Goal: Information Seeking & Learning: Learn about a topic

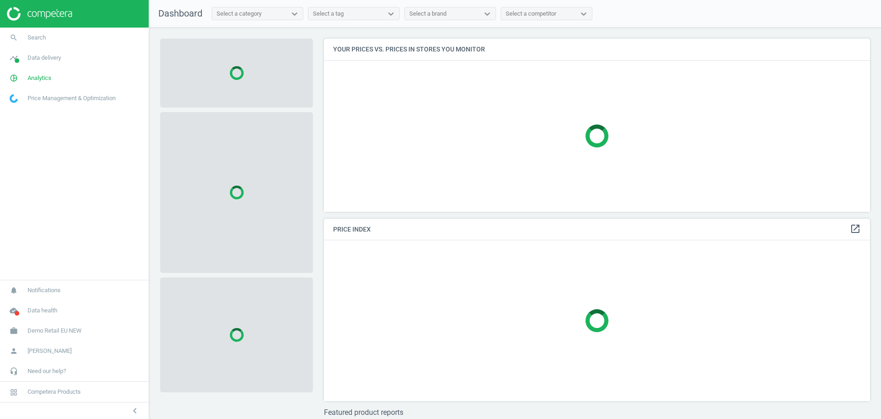
scroll to position [190, 555]
click at [47, 326] on span "Demo Retail EU NEW" at bounding box center [55, 330] width 54 height 8
click at [38, 302] on span "Switch campaign" at bounding box center [30, 303] width 41 height 7
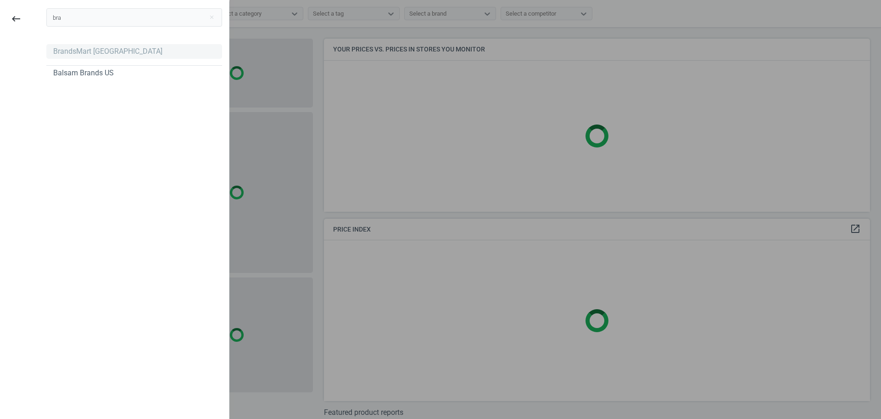
type input "bra"
click at [57, 48] on div "BrandsMart [GEOGRAPHIC_DATA]" at bounding box center [107, 51] width 109 height 10
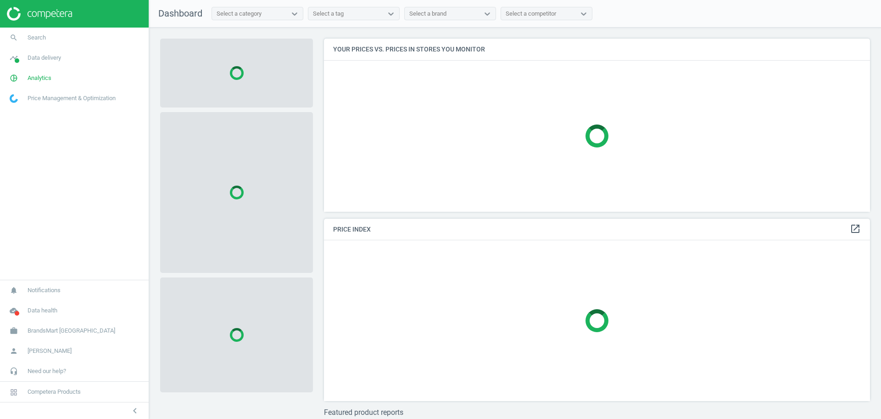
scroll to position [190, 555]
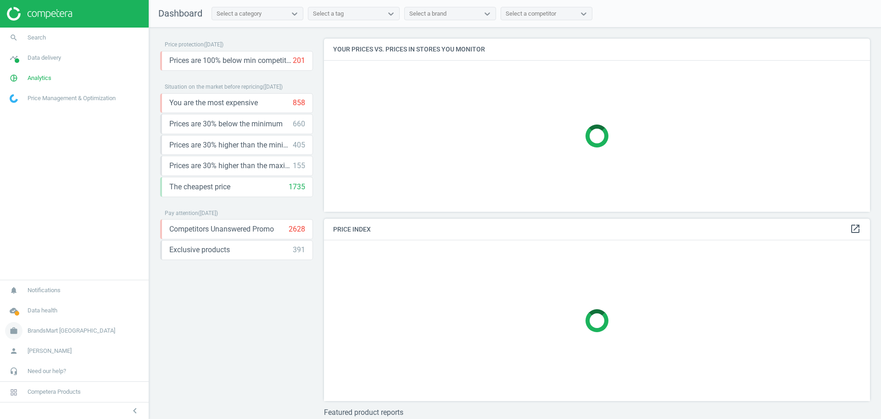
click at [41, 335] on link "work BrandsMart USA" at bounding box center [74, 330] width 149 height 20
click at [37, 84] on link "pie_chart_outlined Analytics" at bounding box center [74, 78] width 149 height 20
click at [30, 111] on span "Products" at bounding box center [21, 111] width 22 height 7
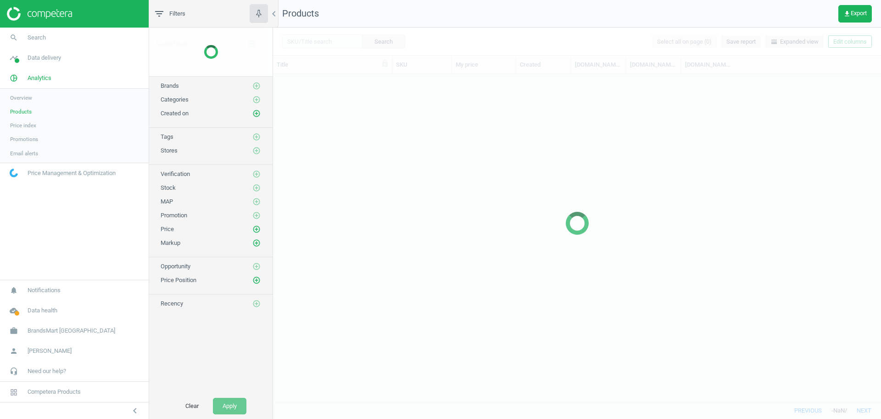
scroll to position [318, 599]
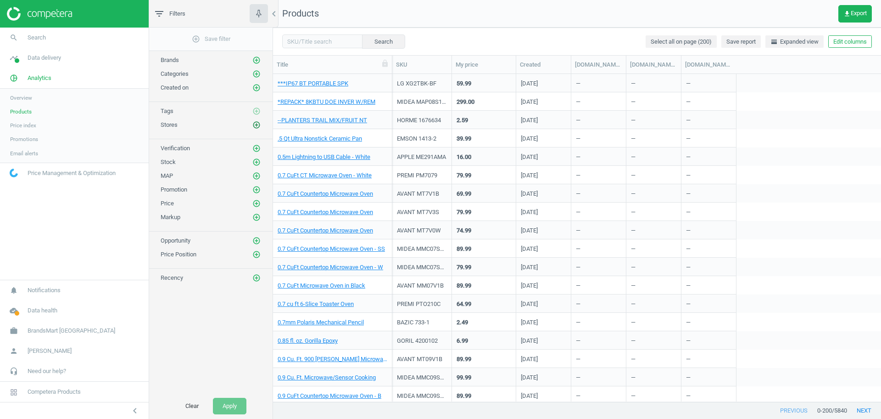
click at [257, 126] on icon "add_circle_outline" at bounding box center [256, 125] width 8 height 8
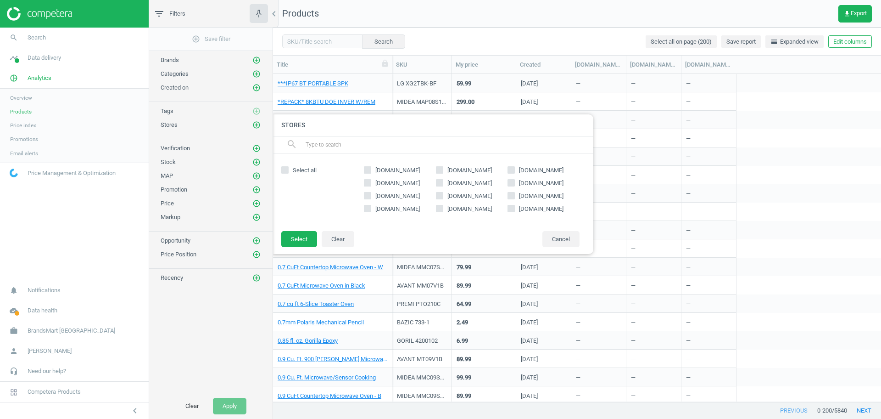
click at [454, 184] on span "microcenter.com" at bounding box center [470, 183] width 48 height 8
click at [442, 184] on input "microcenter.com" at bounding box center [439, 182] width 6 height 6
checkbox input "true"
click at [306, 242] on button "Select" at bounding box center [299, 239] width 36 height 17
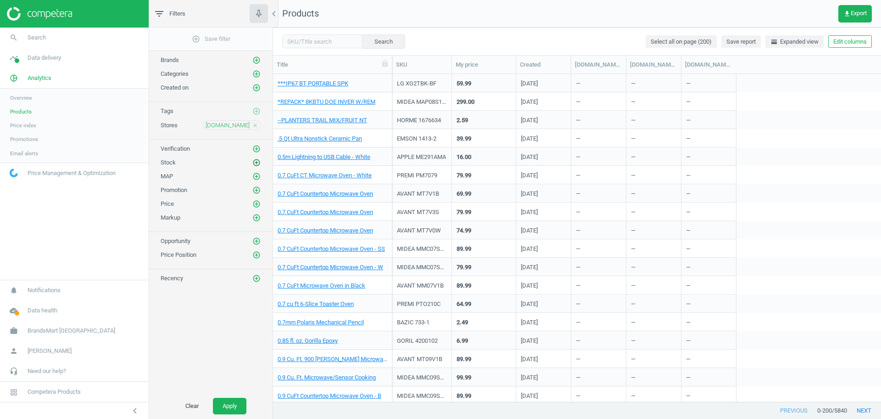
click at [254, 165] on icon "add_circle_outline" at bounding box center [256, 162] width 8 height 8
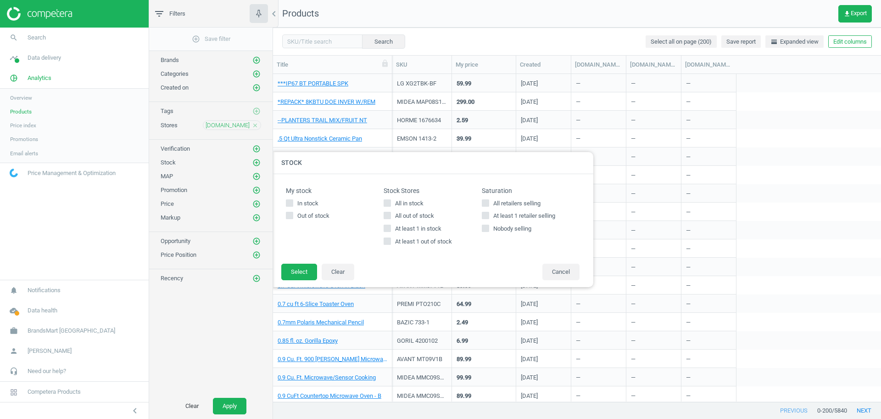
click at [399, 203] on span "All in stock" at bounding box center [409, 203] width 32 height 8
click at [391, 203] on input "All in stock" at bounding box center [388, 203] width 6 height 6
checkbox input "true"
click at [303, 270] on button "Select" at bounding box center [299, 271] width 36 height 17
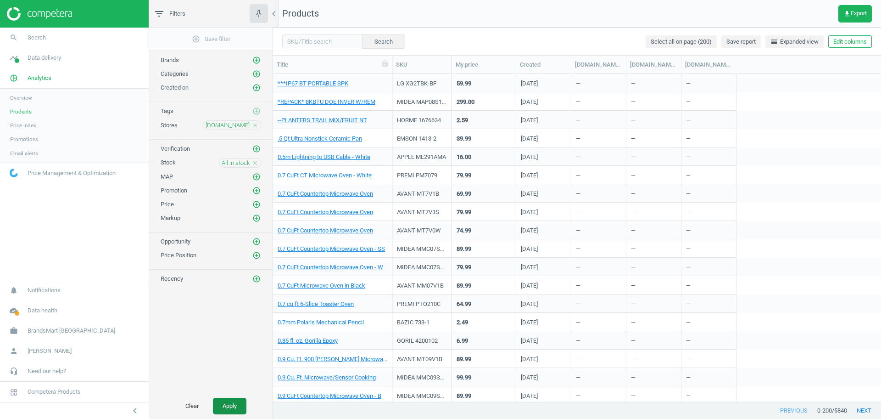
click at [237, 401] on button "Apply" at bounding box center [229, 405] width 33 height 17
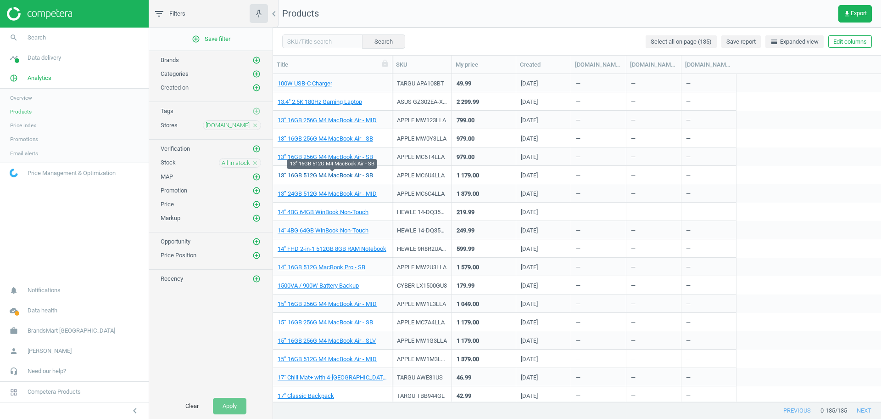
click at [327, 175] on link "13” 16GB 512G M4 MacBook Air - SB" at bounding box center [325, 175] width 95 height 8
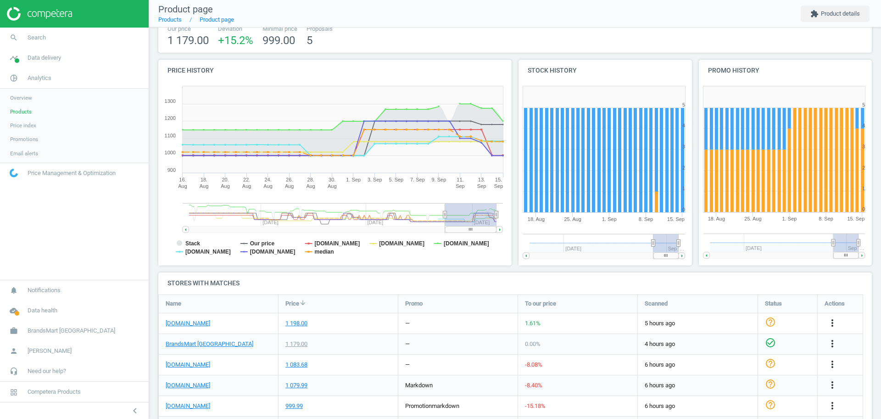
scroll to position [104, 0]
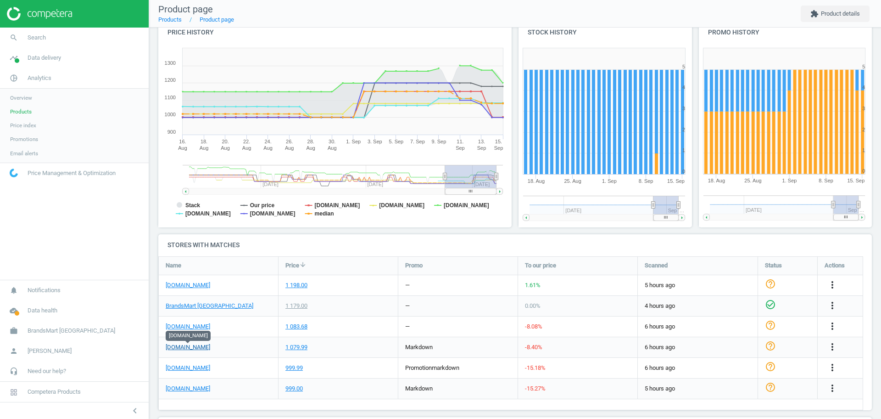
click at [193, 346] on link "microcenter.com" at bounding box center [188, 347] width 45 height 8
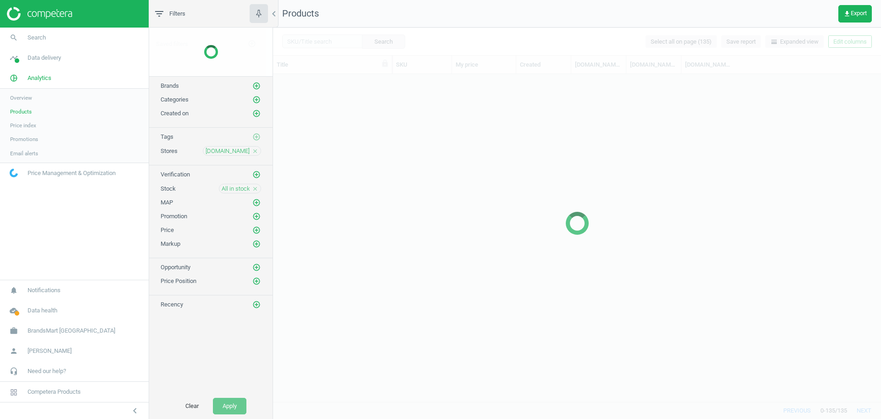
scroll to position [318, 599]
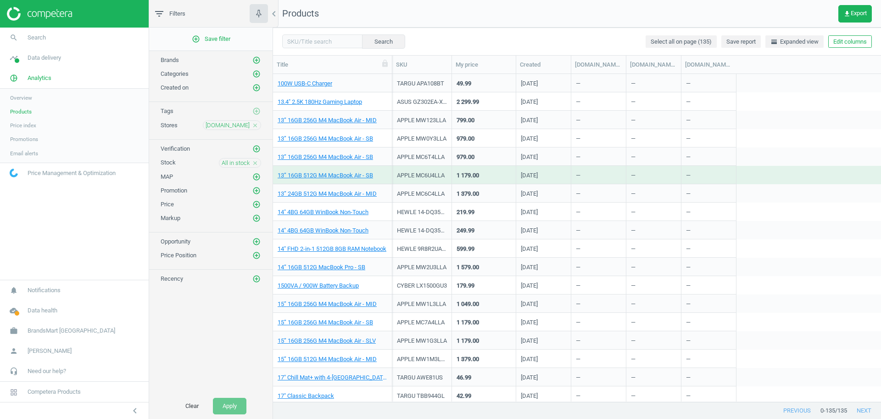
click at [254, 161] on icon "close" at bounding box center [255, 163] width 6 height 6
click at [258, 162] on icon "add_circle_outline" at bounding box center [256, 162] width 8 height 8
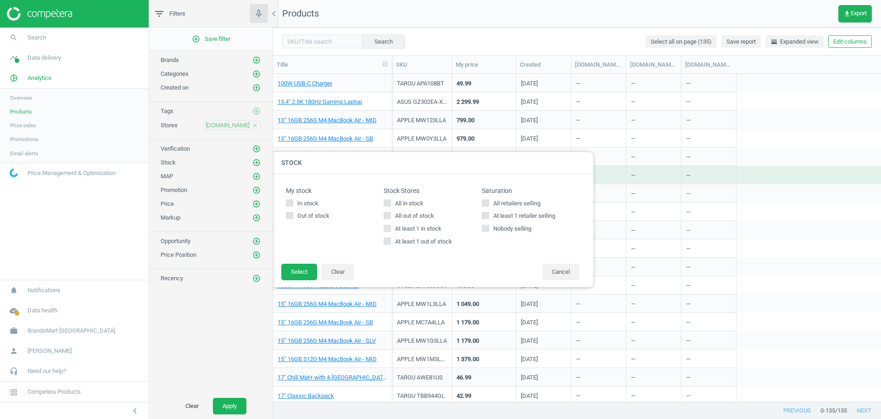
click at [418, 214] on span "All out of stock" at bounding box center [414, 216] width 43 height 8
click at [391, 214] on input "All out of stock" at bounding box center [388, 215] width 6 height 6
checkbox input "true"
click at [300, 273] on button "Select" at bounding box center [299, 271] width 36 height 17
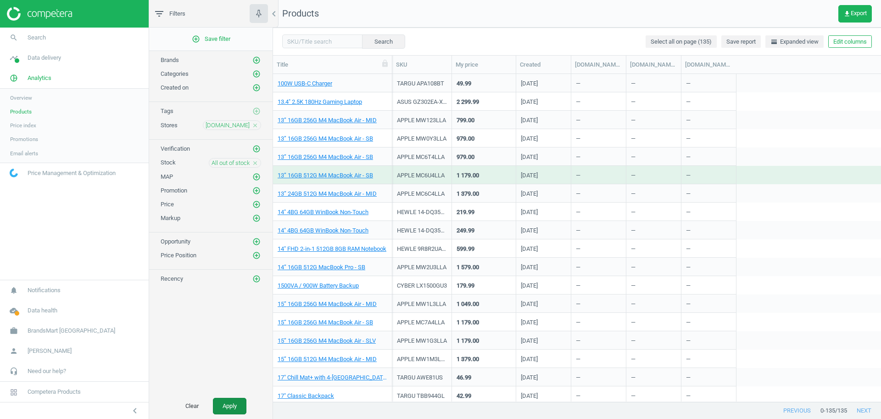
click at [227, 413] on button "Apply" at bounding box center [229, 405] width 33 height 17
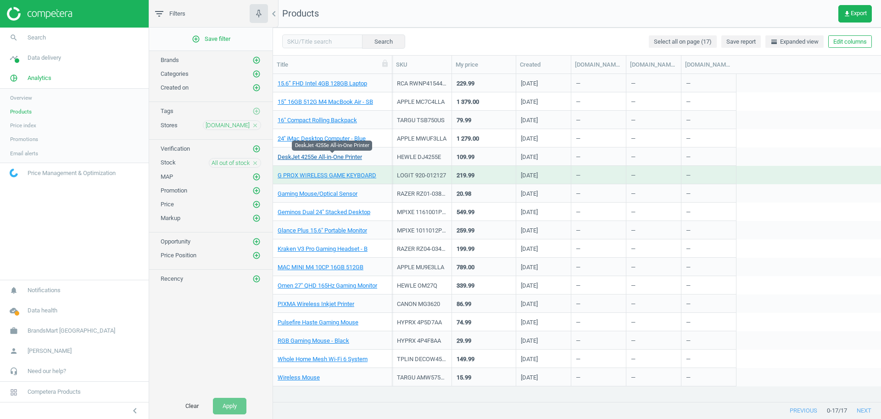
click at [346, 155] on link "DeskJet 4255e All-in-One Printer" at bounding box center [320, 157] width 84 height 8
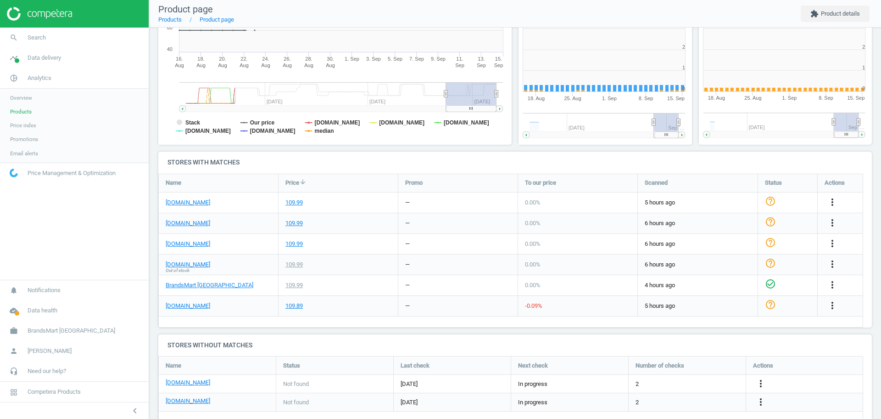
scroll to position [202, 0]
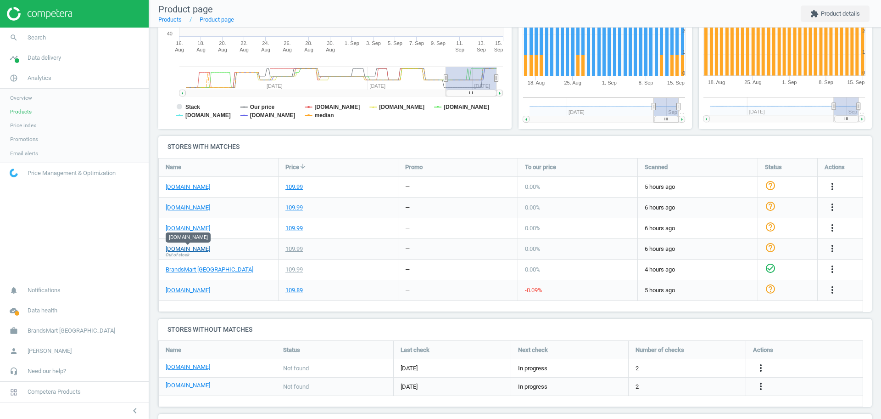
click at [190, 251] on link "microcenter.com" at bounding box center [188, 249] width 45 height 8
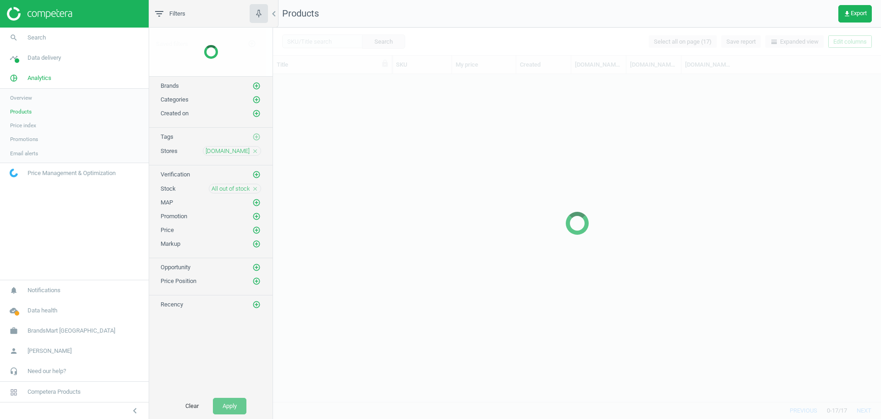
scroll to position [318, 599]
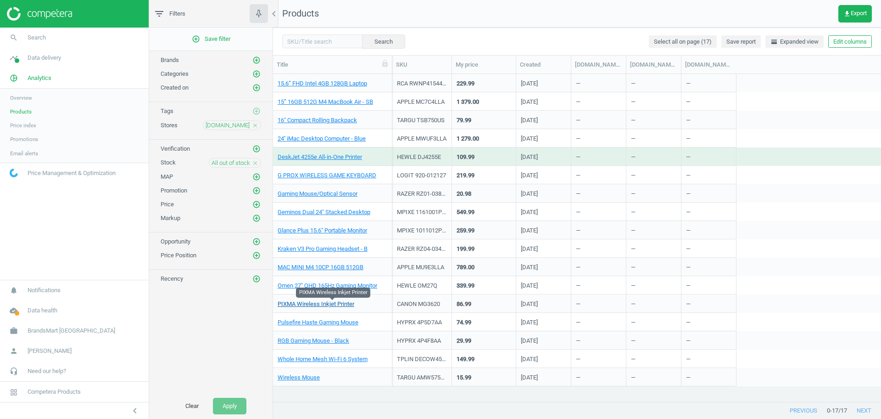
click at [322, 301] on link "PIXMA Wireless Inkjet Printer" at bounding box center [316, 304] width 77 height 8
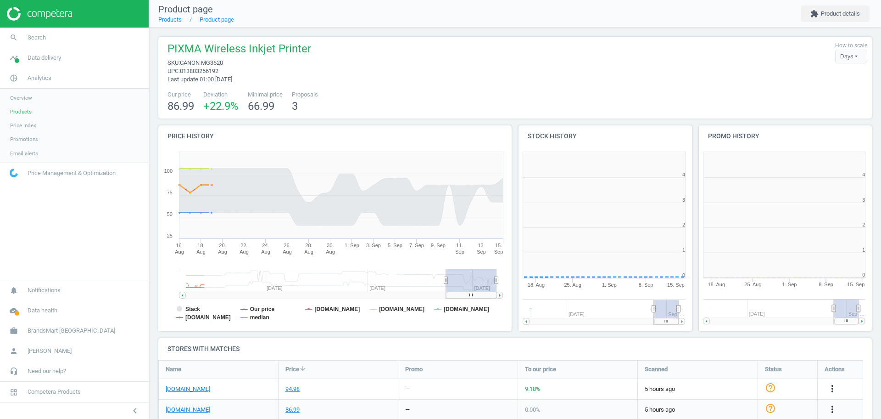
scroll to position [103, 723]
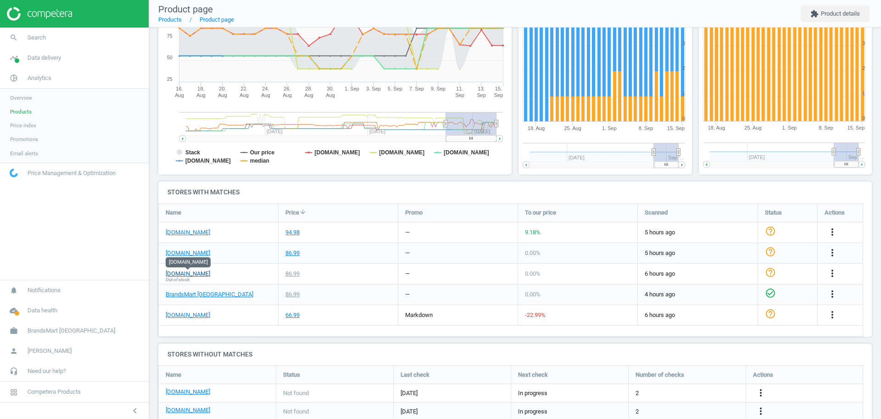
click at [182, 273] on link "microcenter.com" at bounding box center [188, 273] width 45 height 8
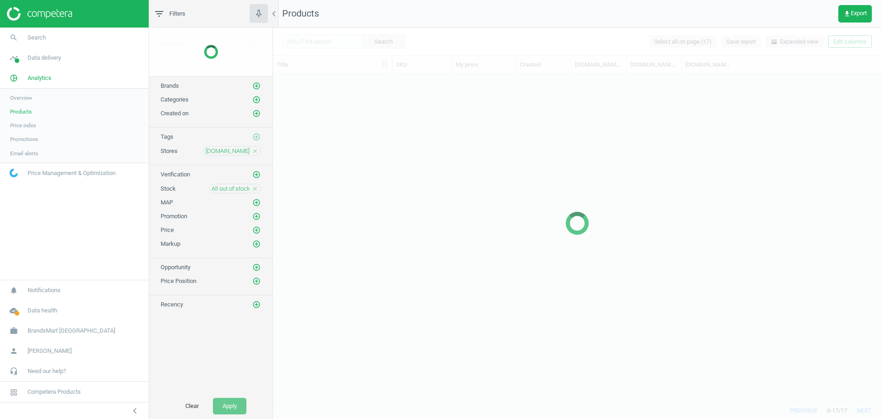
scroll to position [318, 599]
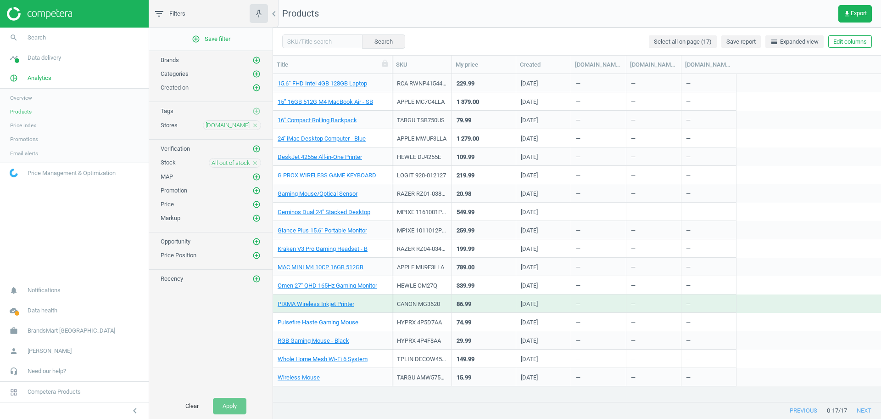
click at [256, 162] on icon "close" at bounding box center [255, 163] width 6 height 6
click at [257, 187] on icon "add_circle_outline" at bounding box center [256, 190] width 8 height 8
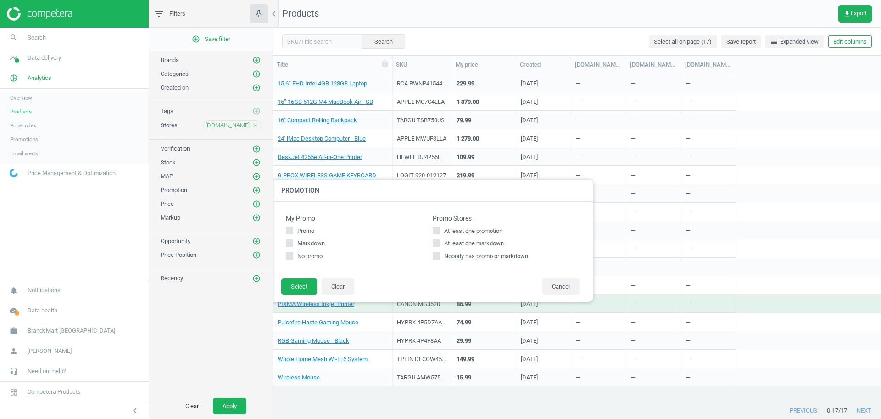
click at [455, 228] on span "At least one promotion" at bounding box center [473, 231] width 62 height 8
click at [440, 228] on input "At least one promotion" at bounding box center [437, 230] width 6 height 6
checkbox input "true"
click at [307, 291] on button "Select" at bounding box center [299, 286] width 36 height 17
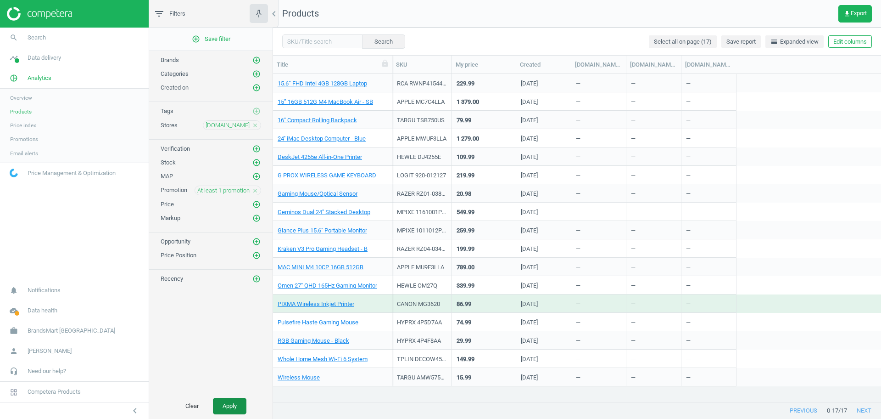
click at [240, 402] on button "Apply" at bounding box center [229, 405] width 33 height 17
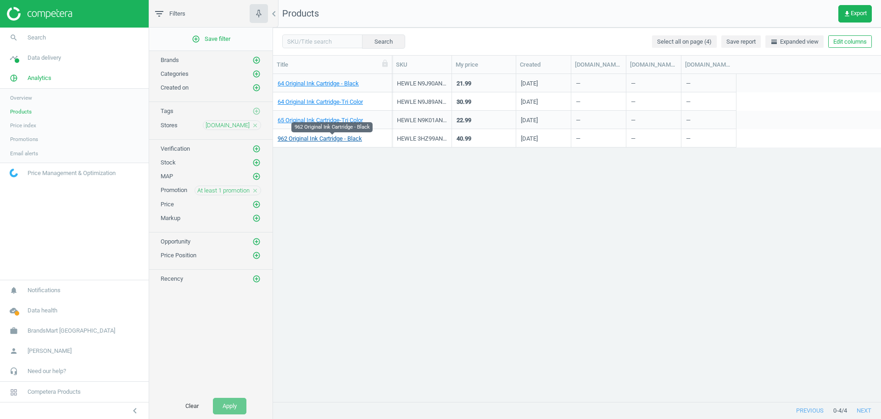
click at [324, 135] on link "962 Original Ink Cartridge - Black" at bounding box center [320, 138] width 84 height 8
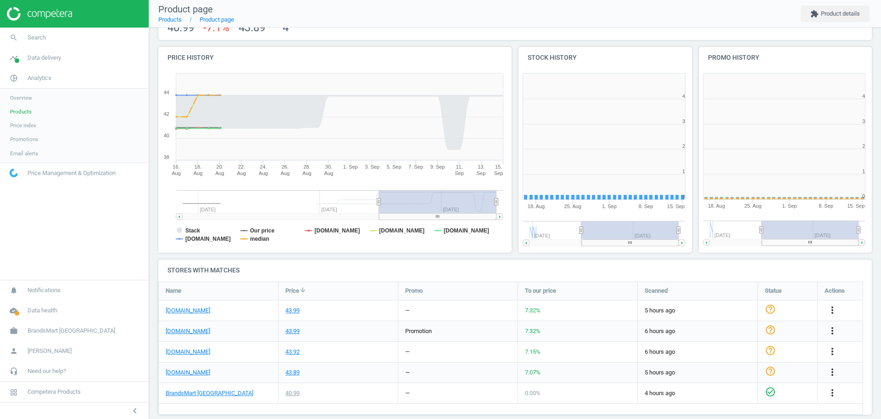
scroll to position [201, 189]
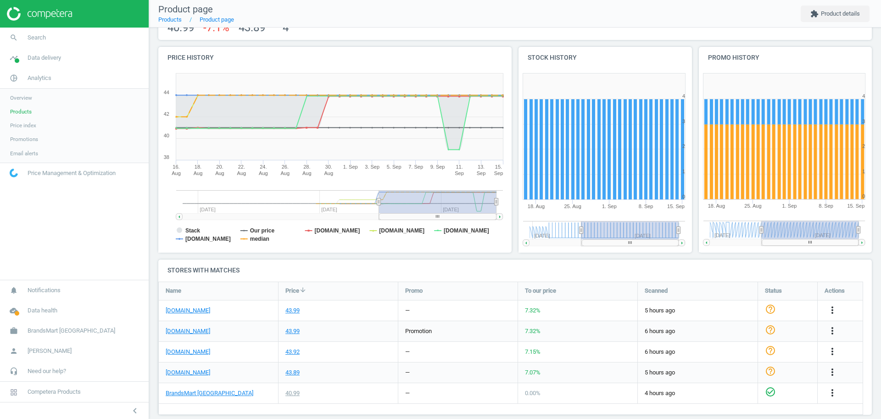
click at [179, 335] on div "microcenter.com" at bounding box center [218, 331] width 119 height 20
click at [185, 332] on link "microcenter.com" at bounding box center [188, 331] width 45 height 8
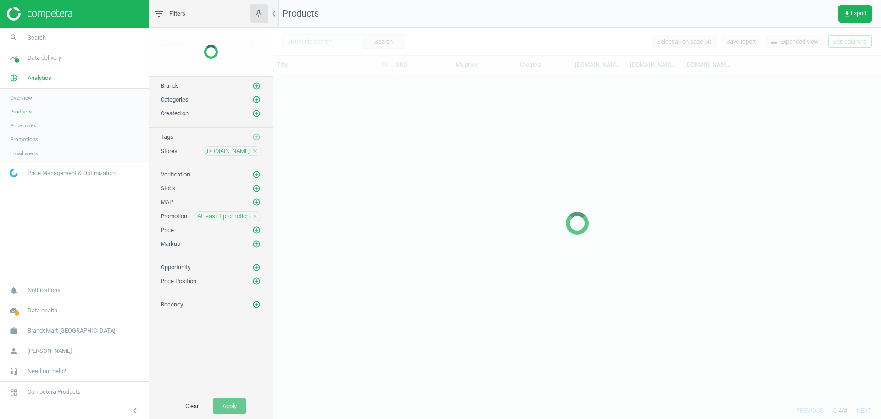
scroll to position [318, 599]
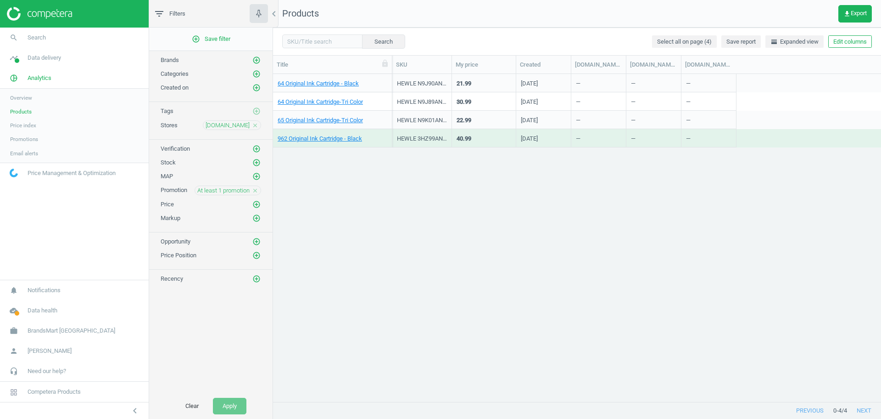
click at [254, 188] on icon "close" at bounding box center [255, 190] width 6 height 6
click at [255, 189] on icon "add_circle_outline" at bounding box center [256, 190] width 8 height 8
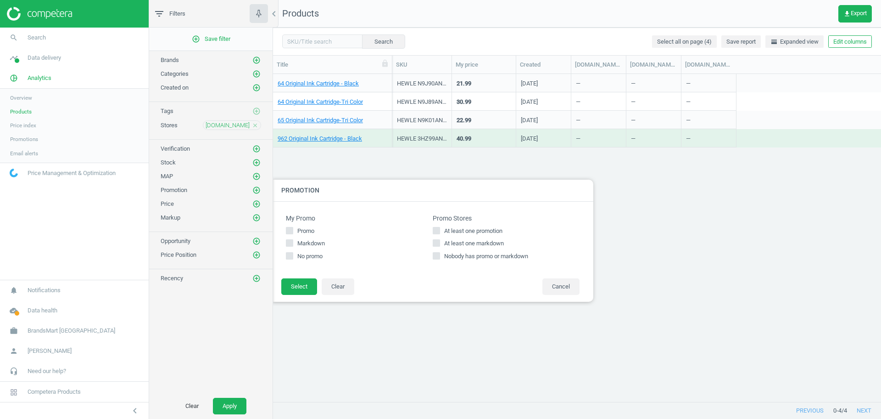
click at [493, 246] on span "At least one markdown" at bounding box center [473, 243] width 63 height 8
click at [440, 246] on input "At least one markdown" at bounding box center [437, 243] width 6 height 6
checkbox input "true"
click at [301, 282] on button "Select" at bounding box center [299, 286] width 36 height 17
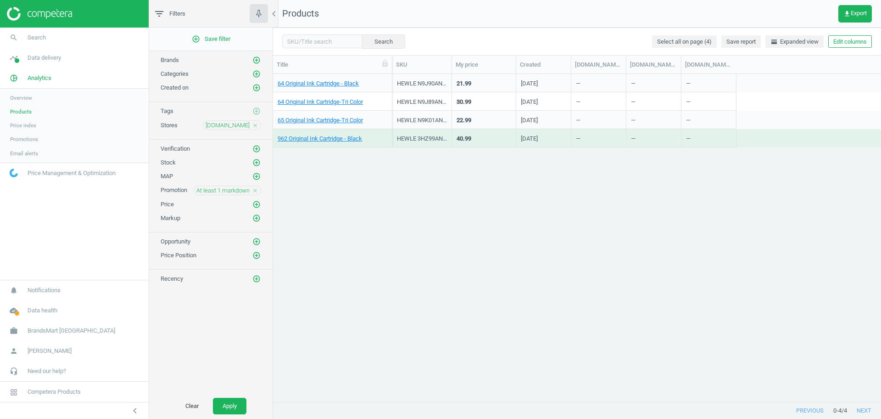
click at [236, 413] on button "Apply" at bounding box center [229, 405] width 33 height 17
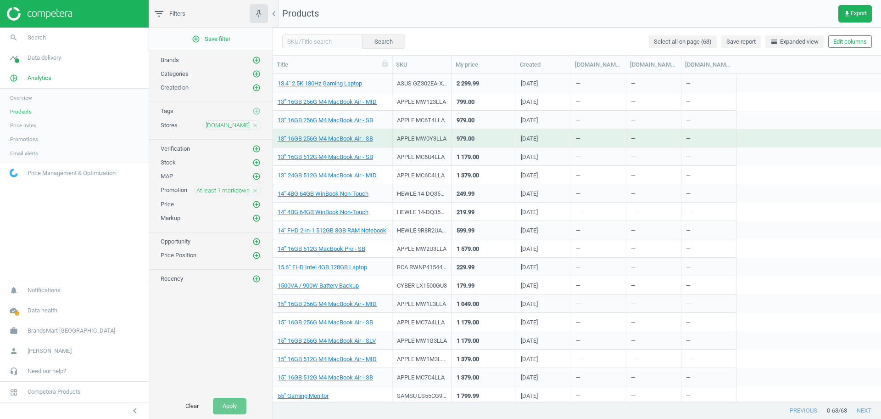
click at [343, 107] on div "13” 16GB 256G M4 MacBook Air - MID" at bounding box center [333, 103] width 110 height 11
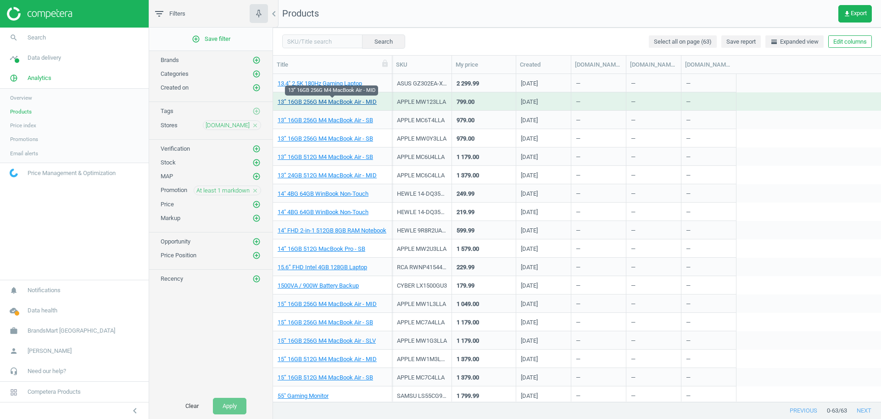
click at [349, 104] on link "13” 16GB 256G M4 MacBook Air - MID" at bounding box center [327, 102] width 99 height 8
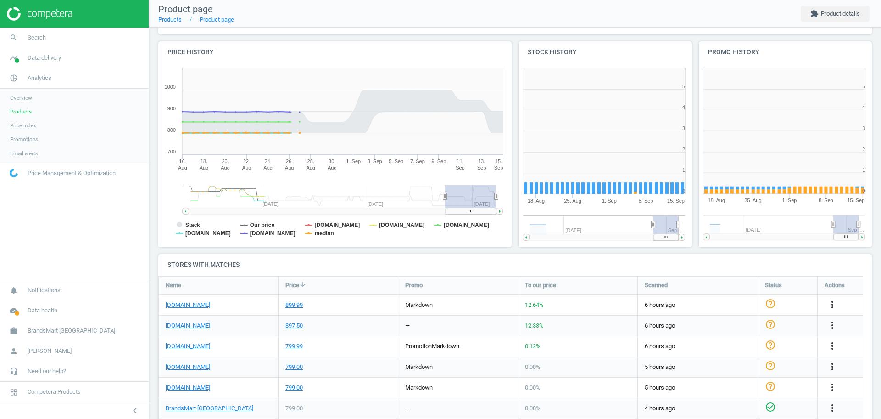
scroll to position [5, 5]
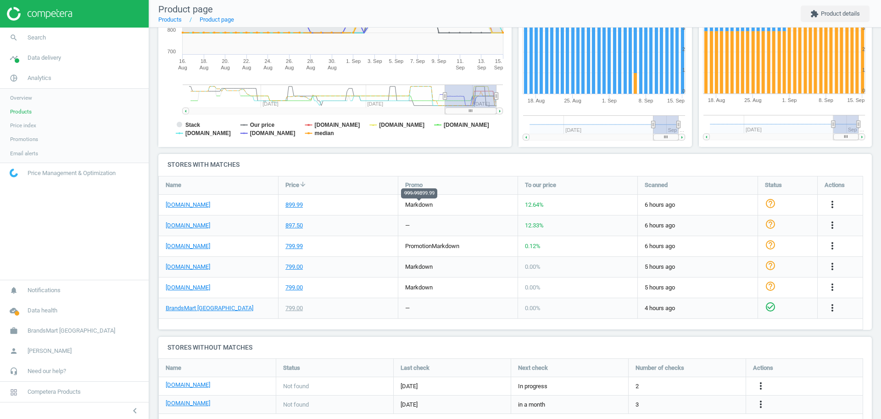
click at [420, 203] on span "markdown" at bounding box center [419, 204] width 28 height 7
click at [198, 204] on link "microcenter.com" at bounding box center [188, 205] width 45 height 8
click at [27, 112] on span "Products" at bounding box center [21, 111] width 22 height 7
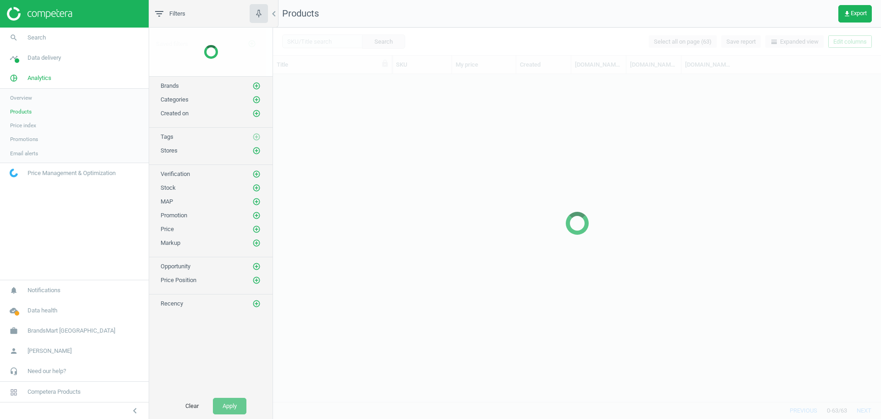
scroll to position [318, 599]
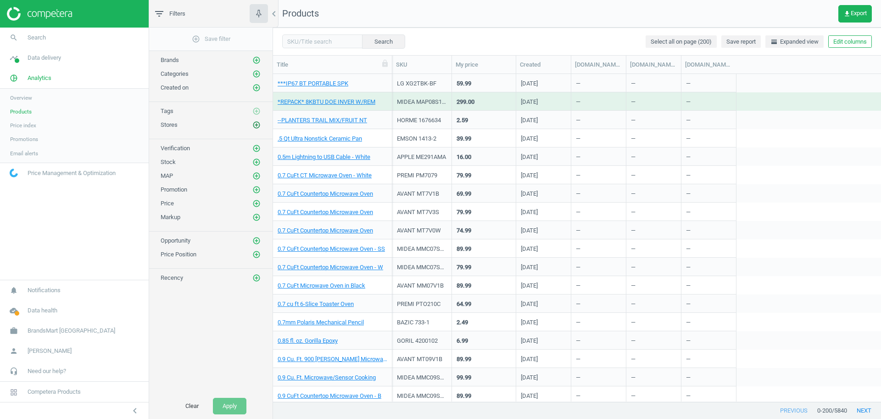
click at [258, 124] on icon "add_circle_outline" at bounding box center [256, 125] width 8 height 8
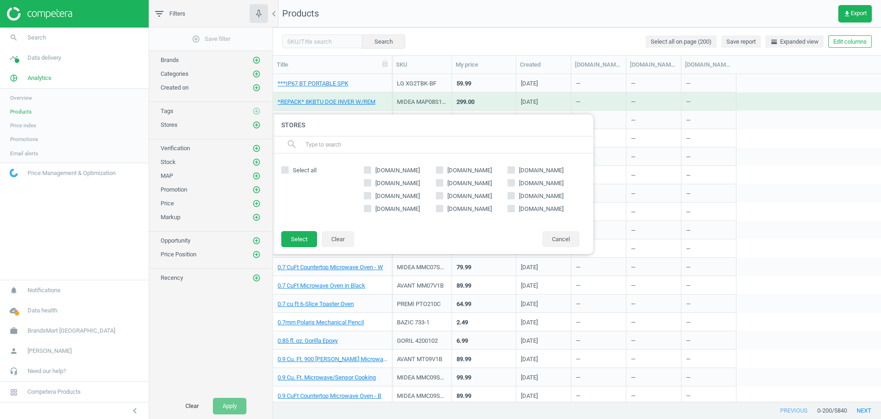
click at [408, 196] on span "roomstogo.com" at bounding box center [398, 196] width 48 height 8
click at [371, 196] on input "roomstogo.com" at bounding box center [368, 195] width 6 height 6
checkbox input "true"
click at [287, 243] on button "Select" at bounding box center [299, 239] width 36 height 17
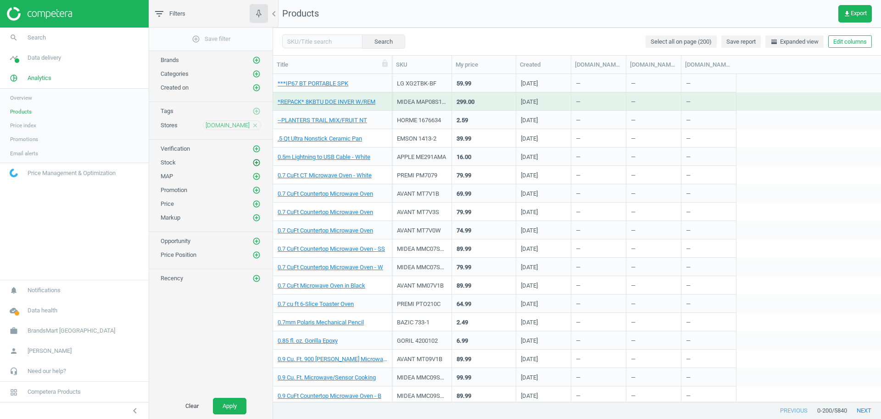
click at [258, 166] on icon "add_circle_outline" at bounding box center [256, 162] width 8 height 8
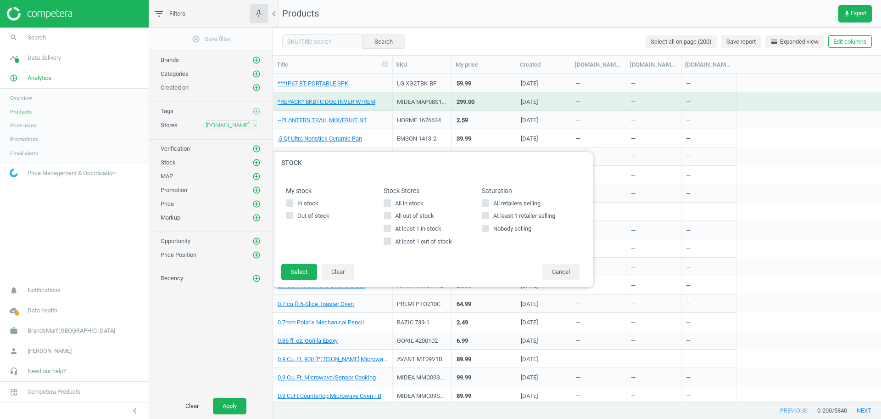
click at [396, 201] on span "All in stock" at bounding box center [409, 203] width 32 height 8
click at [391, 201] on input "All in stock" at bounding box center [388, 203] width 6 height 6
checkbox input "true"
click at [304, 271] on button "Select" at bounding box center [299, 271] width 36 height 17
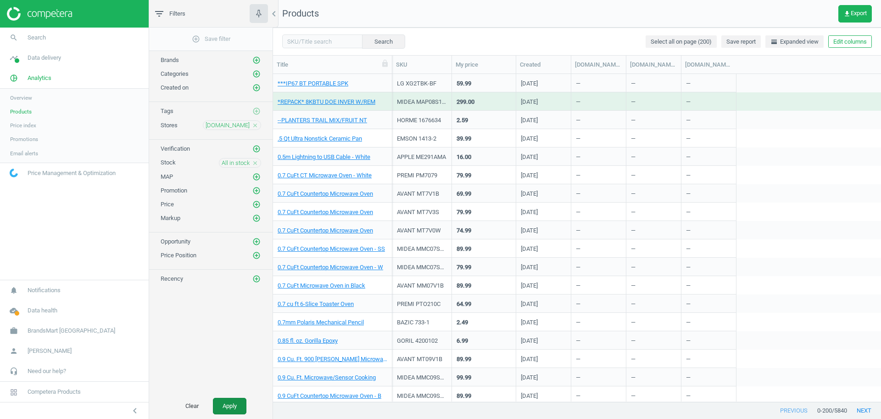
click at [242, 399] on button "Apply" at bounding box center [229, 405] width 33 height 17
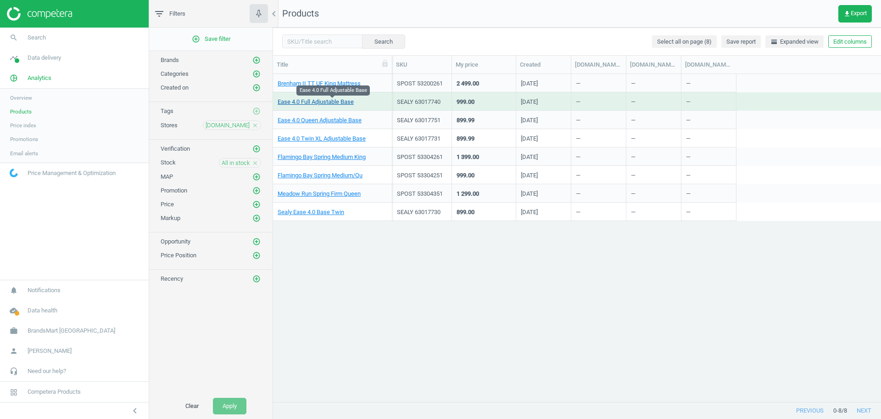
click at [318, 99] on link "Ease 4.0 Full Adjustable Base" at bounding box center [316, 102] width 76 height 8
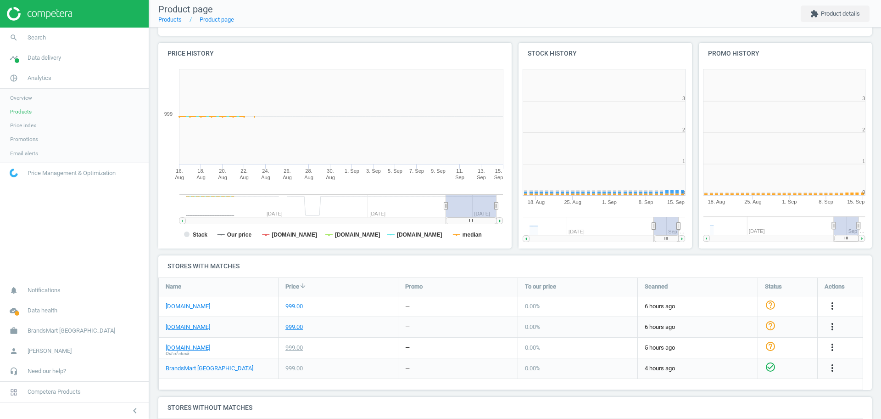
scroll to position [201, 189]
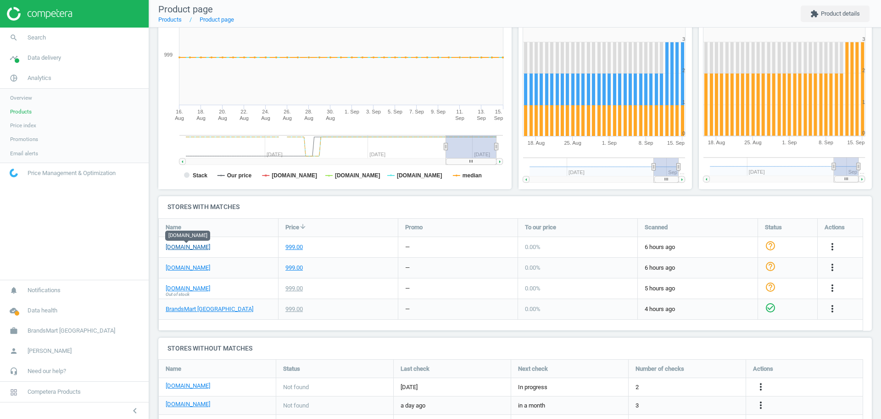
click at [191, 247] on link "roomstogo.com" at bounding box center [188, 247] width 45 height 8
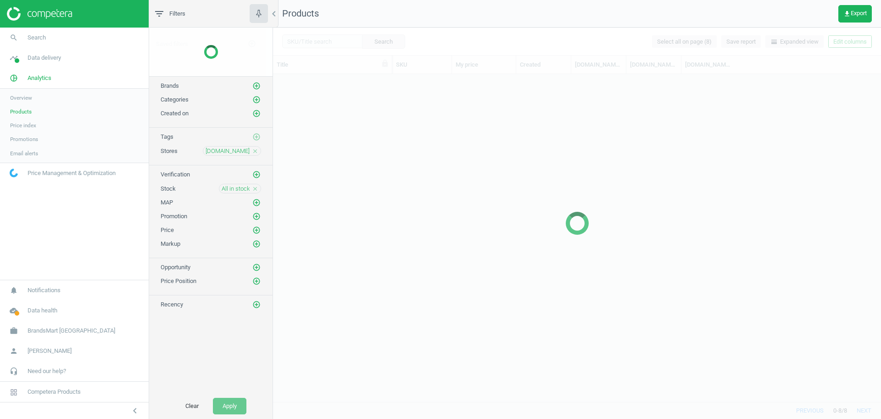
scroll to position [318, 599]
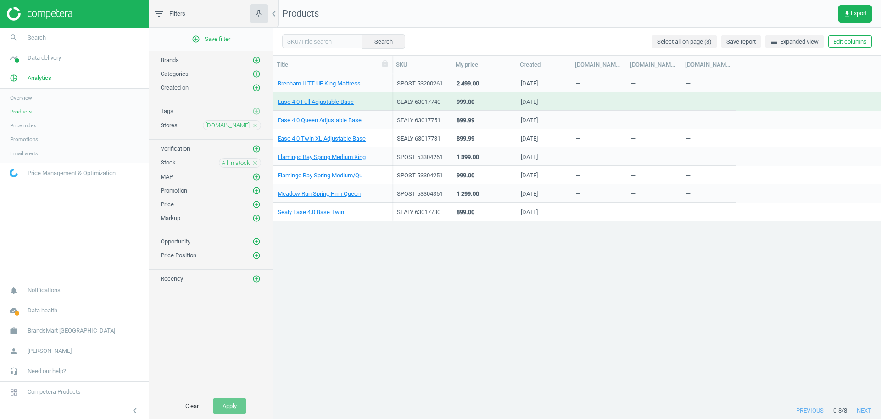
click at [257, 163] on icon "close" at bounding box center [255, 163] width 6 height 6
click at [257, 163] on icon "add_circle_outline" at bounding box center [256, 162] width 8 height 8
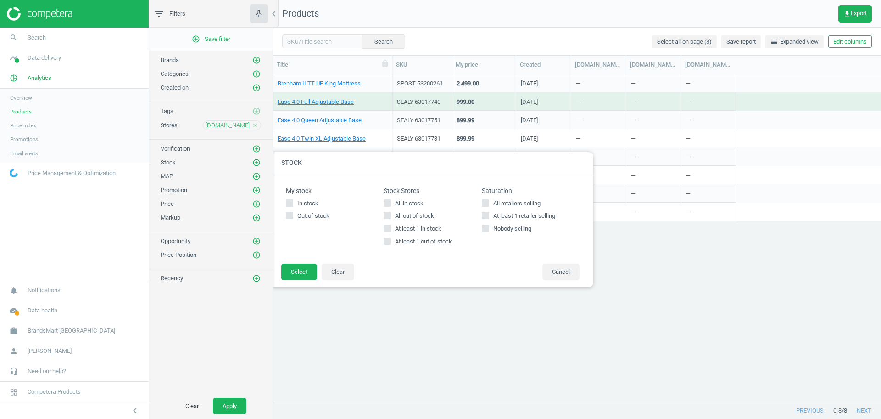
click at [406, 216] on span "All out of stock" at bounding box center [414, 216] width 43 height 8
click at [391, 216] on input "All out of stock" at bounding box center [388, 215] width 6 height 6
checkbox input "true"
click at [303, 273] on button "Select" at bounding box center [299, 271] width 36 height 17
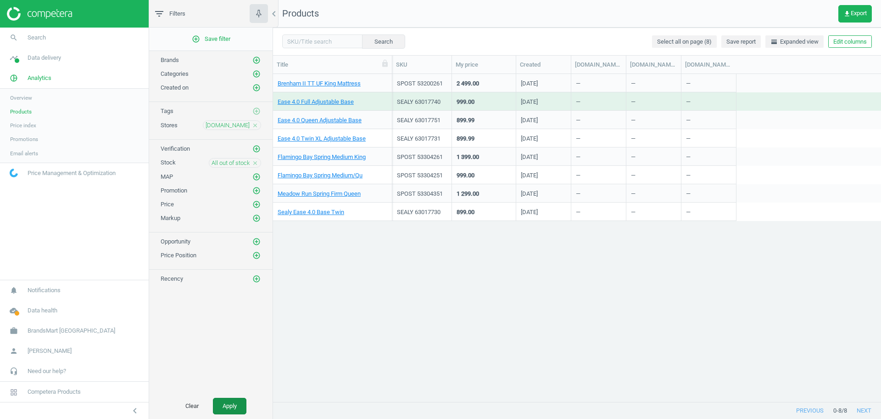
click at [241, 405] on button "Apply" at bounding box center [229, 405] width 33 height 17
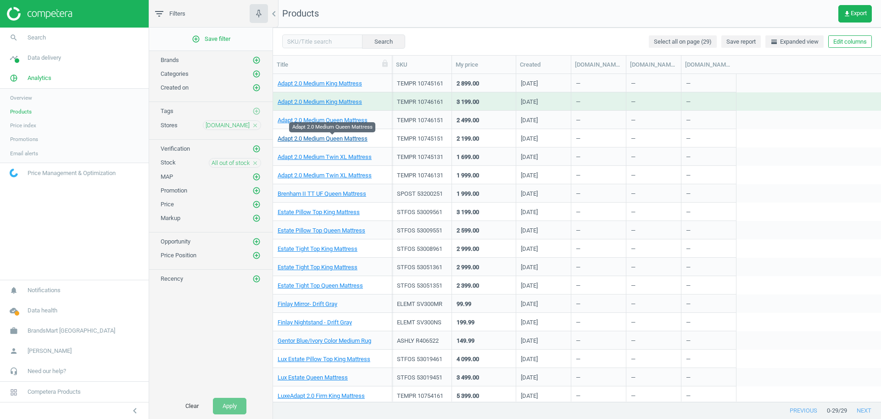
click at [324, 136] on link "Adapt 2.0 Medium Queen Mattress" at bounding box center [323, 138] width 90 height 8
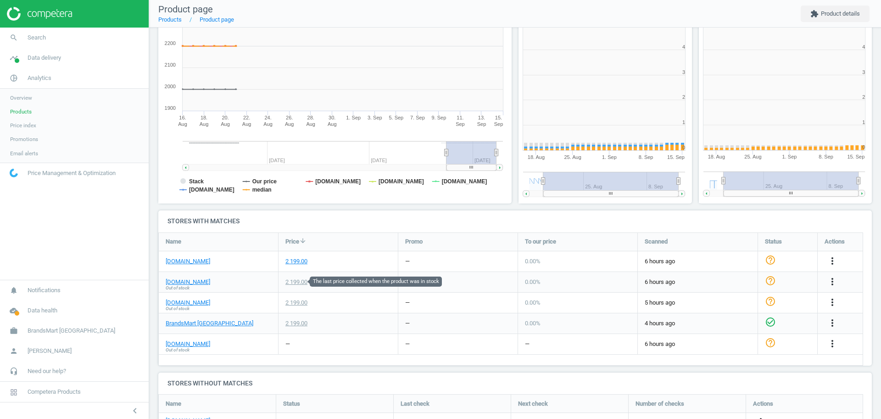
scroll to position [201, 189]
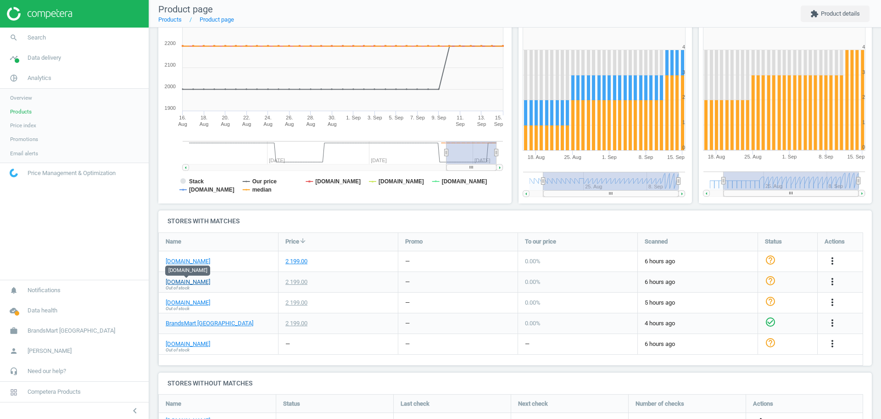
click at [199, 283] on link "roomstogo.com" at bounding box center [188, 282] width 45 height 8
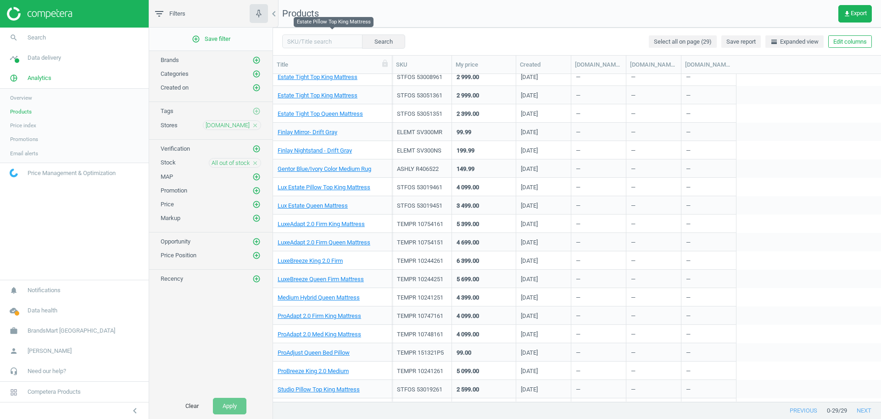
scroll to position [205, 0]
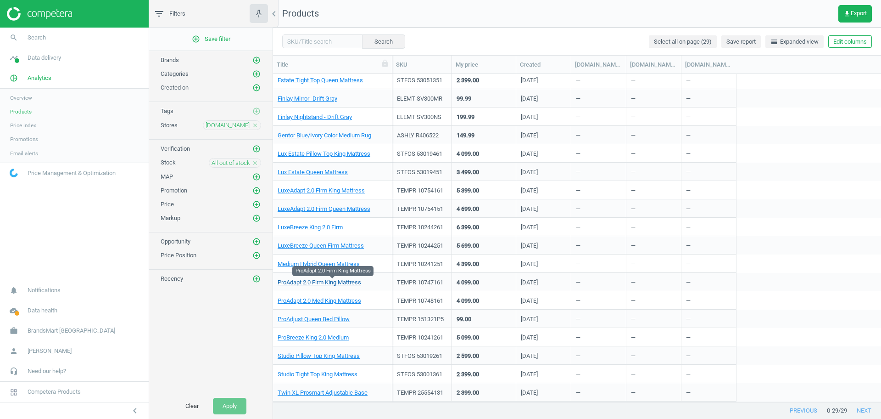
click at [326, 280] on link "ProAdapt 2.0 Firm King Mattress" at bounding box center [320, 282] width 84 height 8
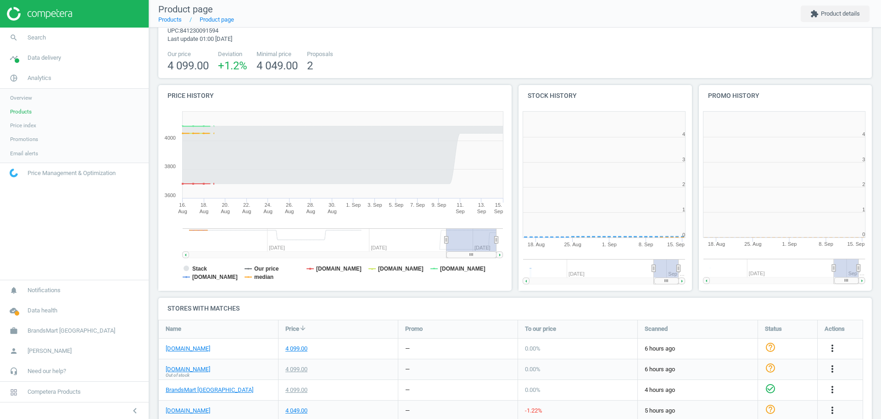
scroll to position [201, 189]
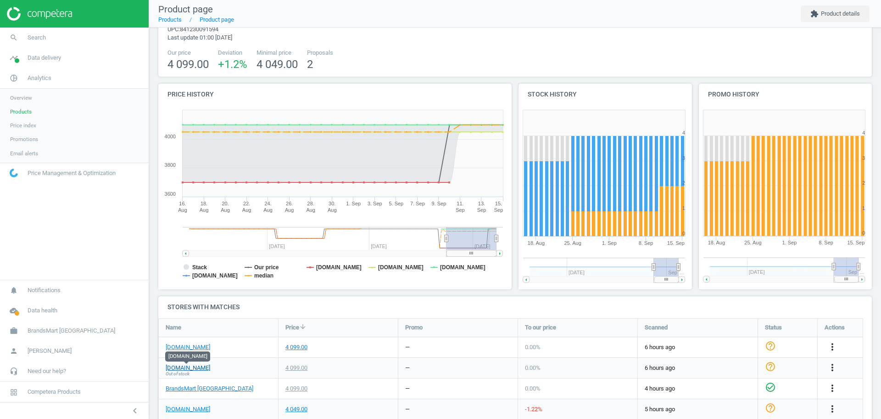
click at [191, 368] on link "roomstogo.com" at bounding box center [188, 367] width 45 height 8
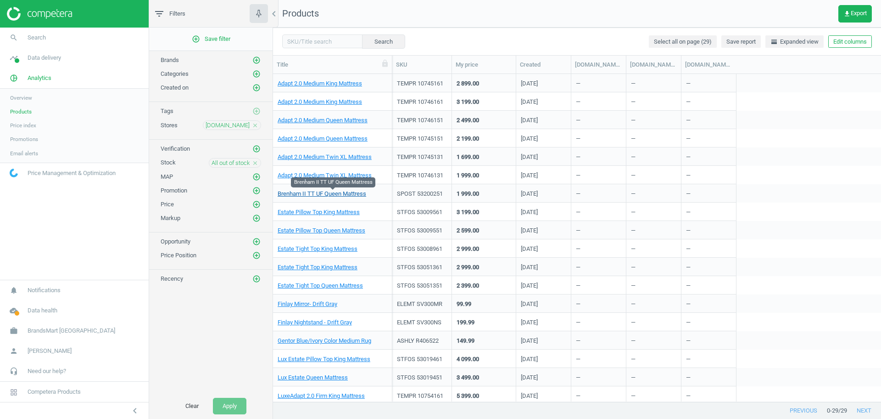
click at [322, 195] on link "Brenham II TT UF Queen Mattress" at bounding box center [322, 194] width 89 height 8
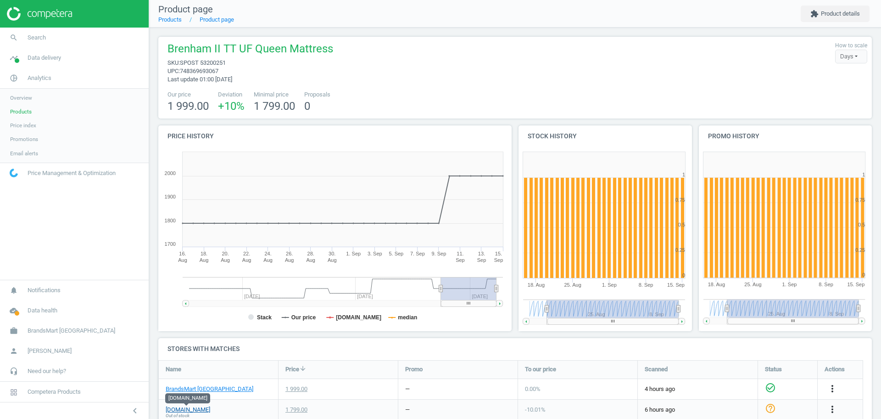
click at [187, 406] on link "roomstogo.com" at bounding box center [188, 409] width 45 height 8
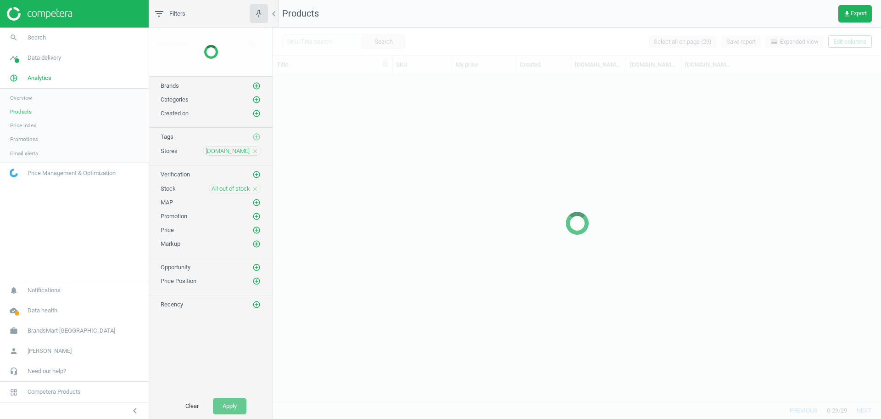
scroll to position [318, 599]
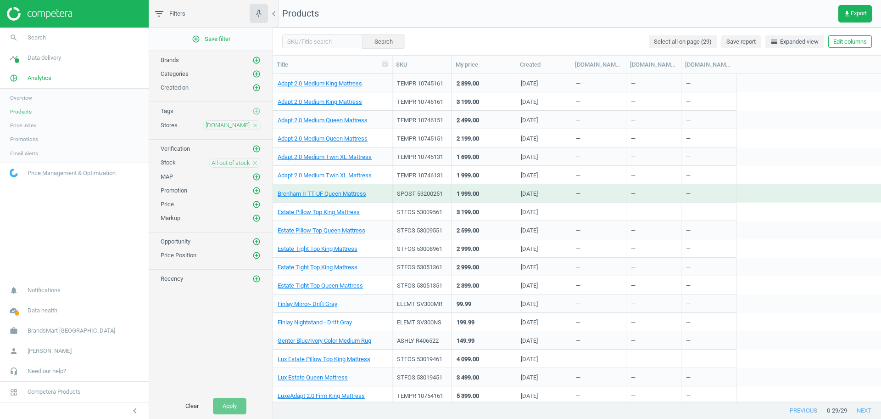
click at [255, 164] on icon "close" at bounding box center [255, 163] width 6 height 6
click at [255, 184] on div "Promotion add_circle_outline" at bounding box center [210, 188] width 123 height 14
click at [256, 189] on icon "add_circle_outline" at bounding box center [256, 190] width 8 height 8
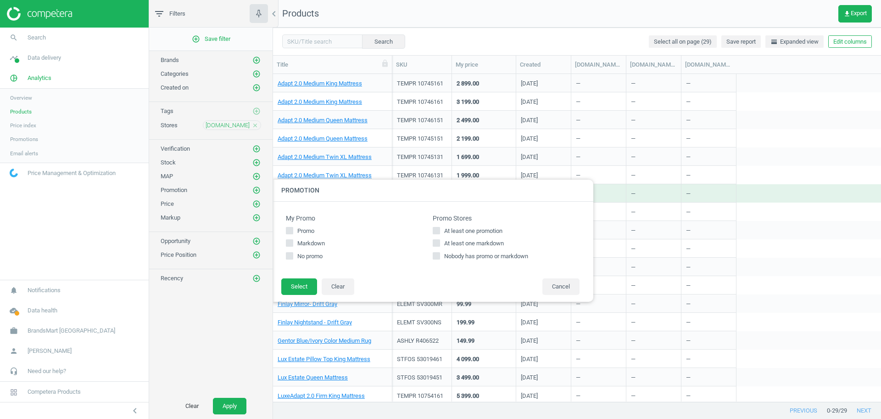
click at [437, 234] on span at bounding box center [436, 232] width 7 height 7
click at [437, 233] on input "At least one promotion" at bounding box center [437, 230] width 6 height 6
checkbox input "true"
click at [301, 286] on button "Select" at bounding box center [299, 286] width 36 height 17
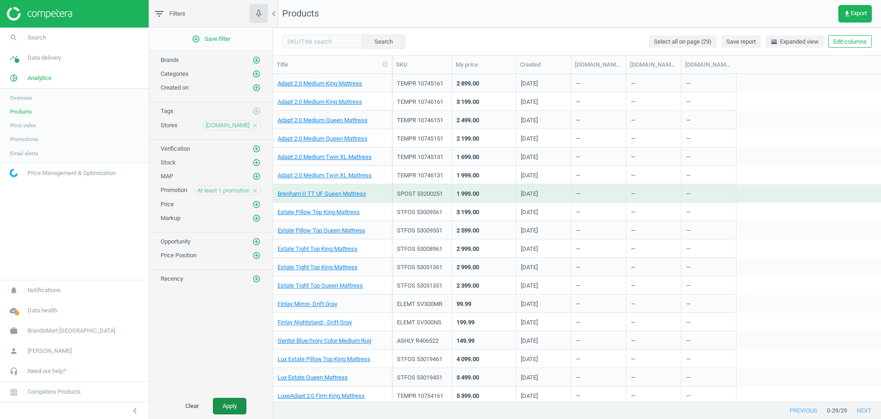
click at [224, 401] on button "Apply" at bounding box center [229, 405] width 33 height 17
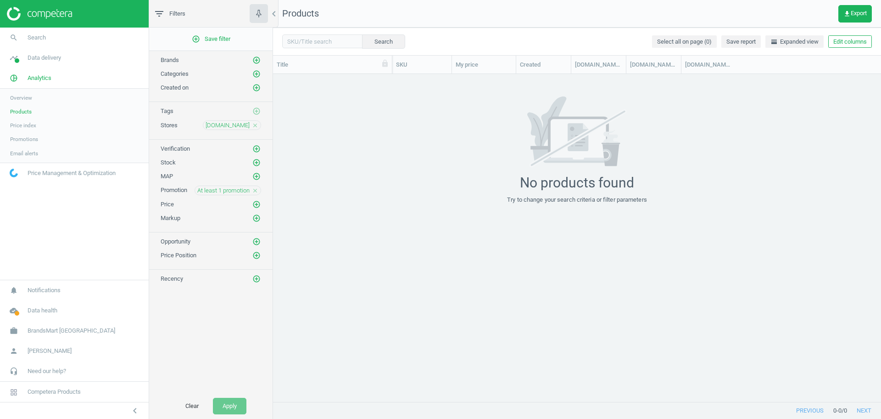
click at [254, 189] on icon "close" at bounding box center [255, 190] width 6 height 6
click at [257, 190] on icon "add_circle_outline" at bounding box center [256, 190] width 8 height 8
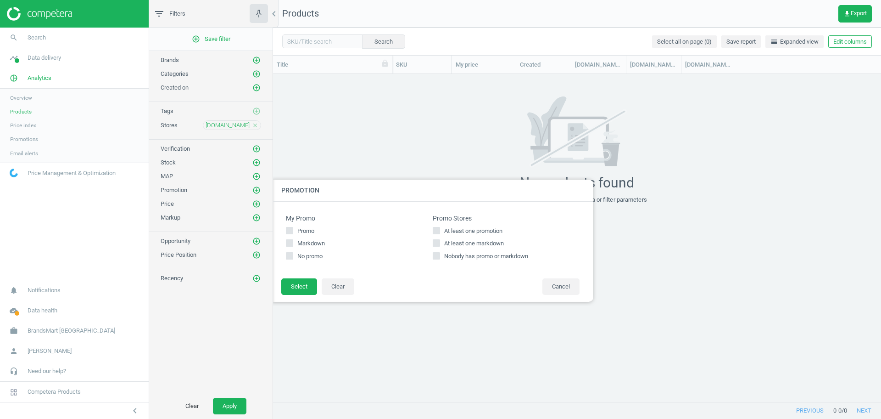
click at [457, 243] on span "At least one markdown" at bounding box center [473, 243] width 63 height 8
click at [440, 243] on input "At least one markdown" at bounding box center [437, 243] width 6 height 6
checkbox input "true"
click at [307, 285] on button "Select" at bounding box center [299, 286] width 36 height 17
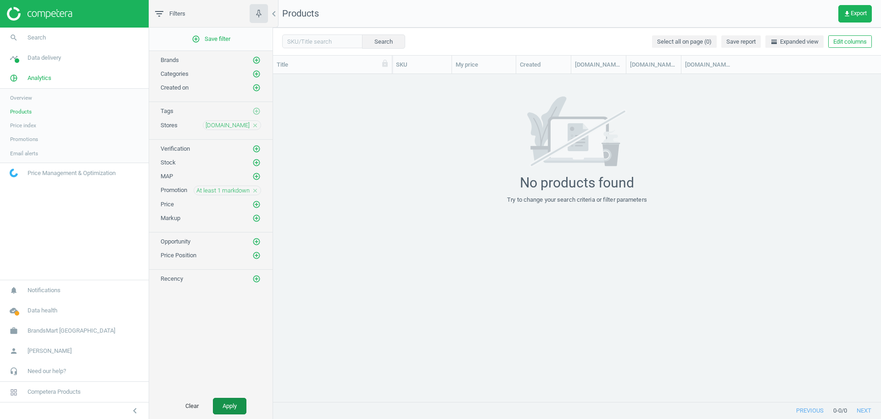
click at [229, 407] on button "Apply" at bounding box center [229, 405] width 33 height 17
click at [253, 189] on icon "close" at bounding box center [255, 190] width 6 height 6
click at [257, 160] on icon "add_circle_outline" at bounding box center [256, 162] width 8 height 8
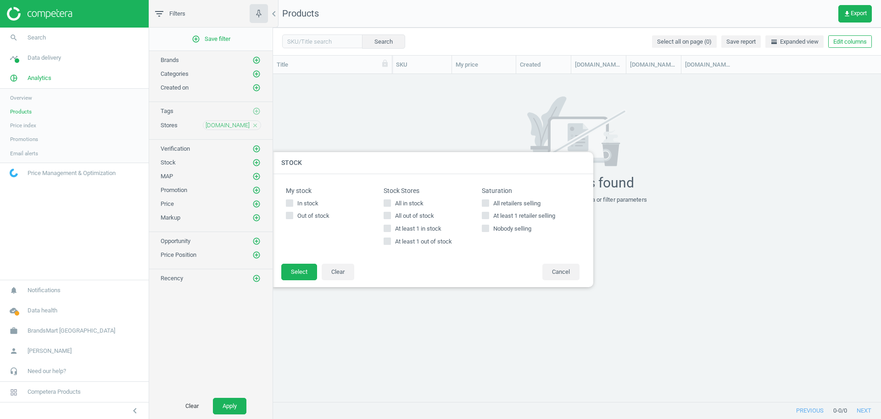
click at [405, 203] on span "All in stock" at bounding box center [409, 203] width 32 height 8
click at [391, 203] on input "All in stock" at bounding box center [388, 203] width 6 height 6
checkbox input "true"
click at [302, 272] on button "Select" at bounding box center [299, 271] width 36 height 17
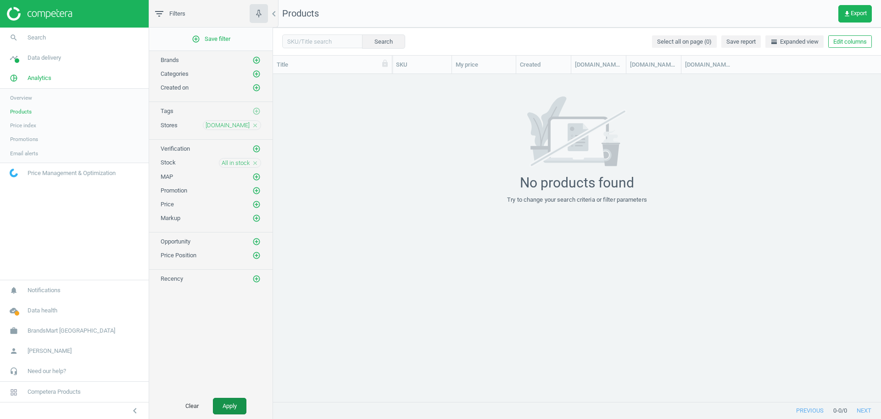
click at [240, 398] on button "Apply" at bounding box center [229, 405] width 33 height 17
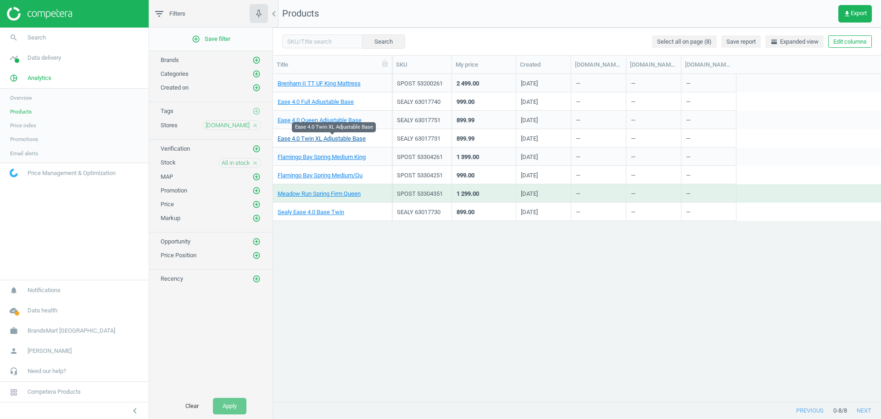
click at [342, 139] on link "Ease 4.0 Twin XL Adjustable Base" at bounding box center [322, 138] width 88 height 8
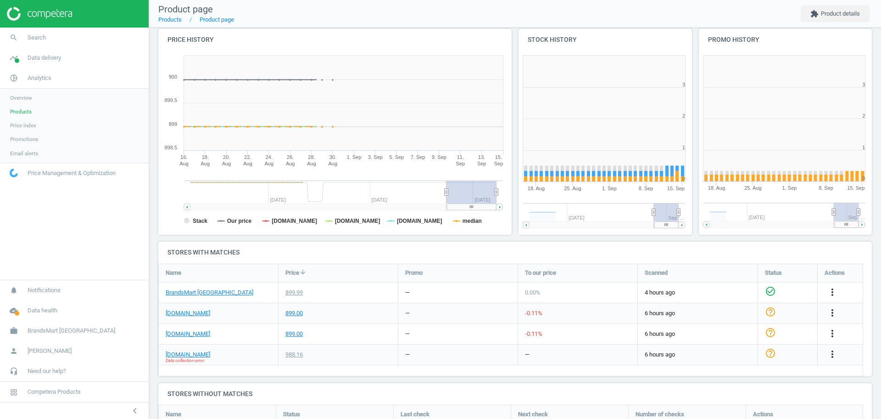
scroll to position [201, 189]
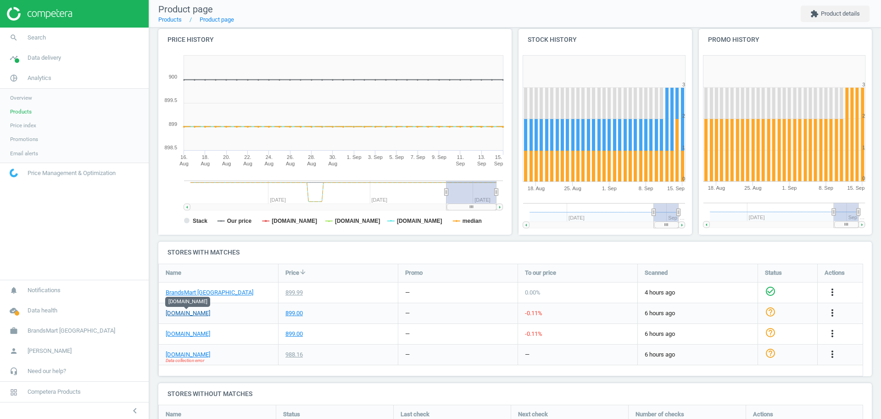
click at [199, 314] on link "roomstogo.com" at bounding box center [188, 313] width 45 height 8
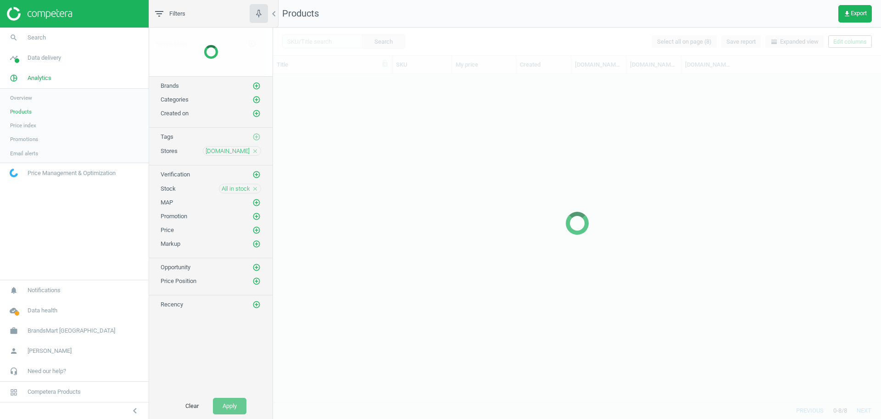
scroll to position [318, 599]
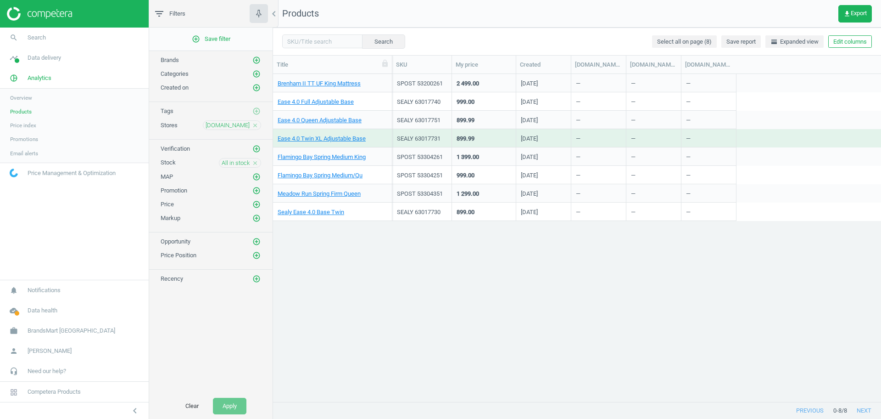
click at [253, 164] on icon "close" at bounding box center [255, 163] width 6 height 6
click at [234, 398] on button "Apply" at bounding box center [229, 405] width 33 height 17
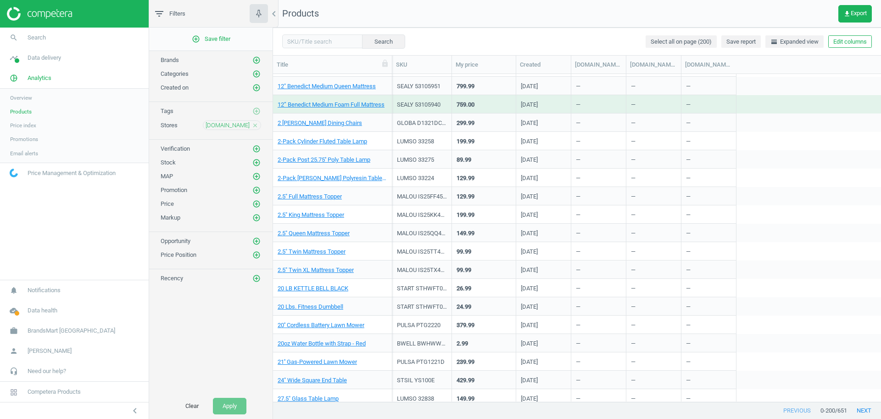
scroll to position [34, 0]
click at [332, 337] on div "20oz Water Bottle with Strap - Red" at bounding box center [333, 342] width 110 height 16
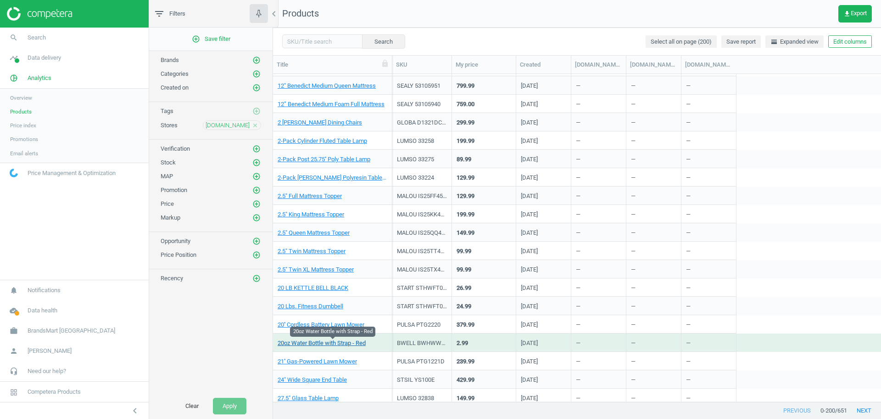
click at [327, 344] on link "20oz Water Bottle with Strap - Red" at bounding box center [322, 343] width 88 height 8
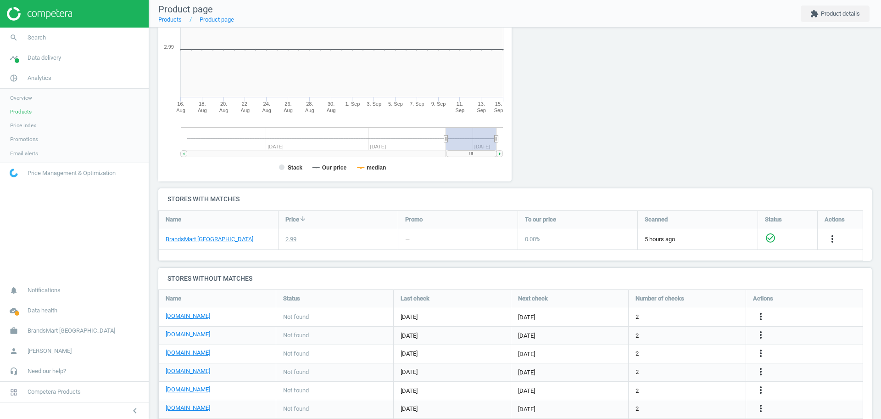
scroll to position [151, 0]
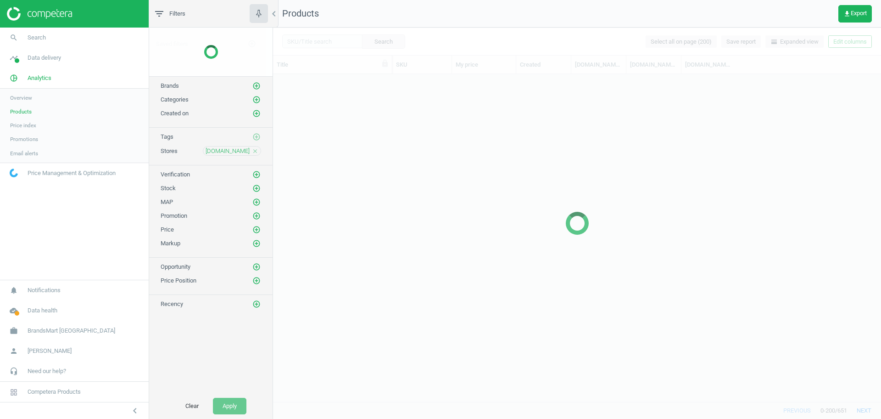
scroll to position [318, 599]
